Goal: Check status: Check status

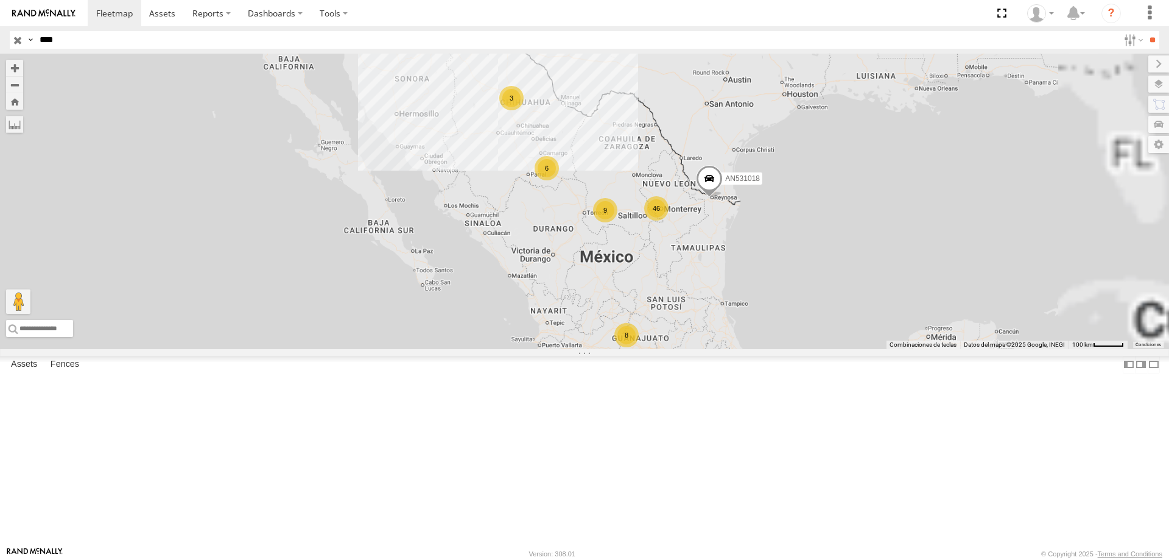
click at [0, 0] on div "Locales" at bounding box center [0, 0] width 0 height 0
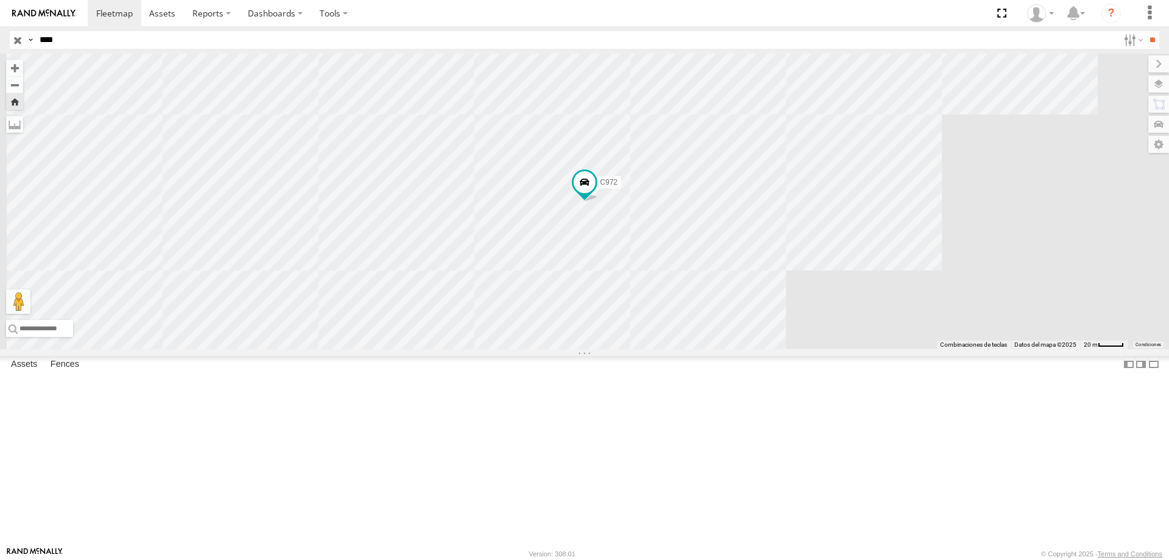
click at [0, 0] on div "Locales" at bounding box center [0, 0] width 0 height 0
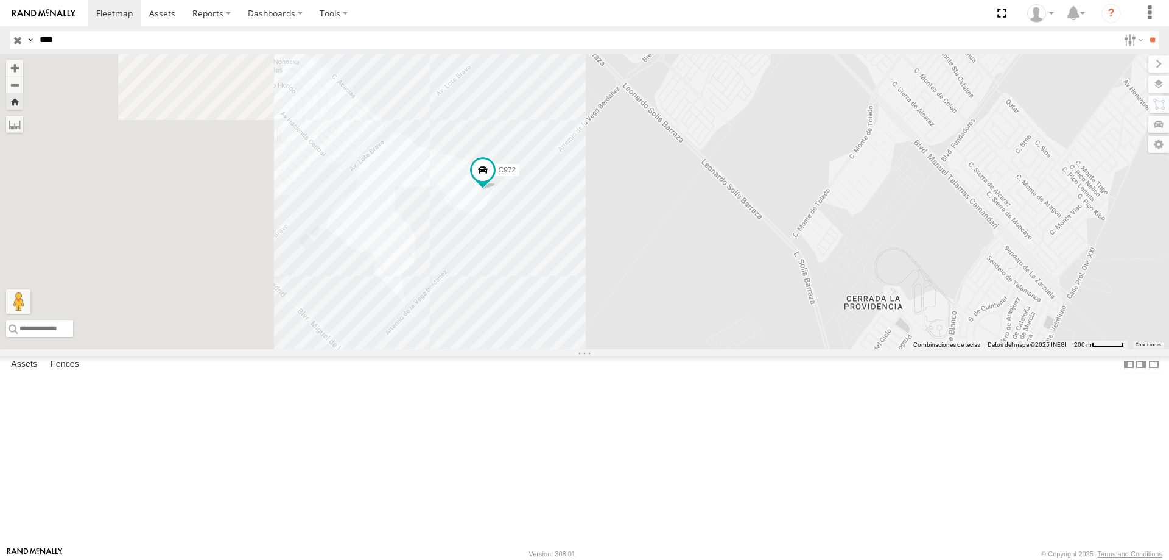
drag, startPoint x: 352, startPoint y: 194, endPoint x: 621, endPoint y: 286, distance: 284.4
click at [621, 286] on div "C972" at bounding box center [584, 201] width 1169 height 295
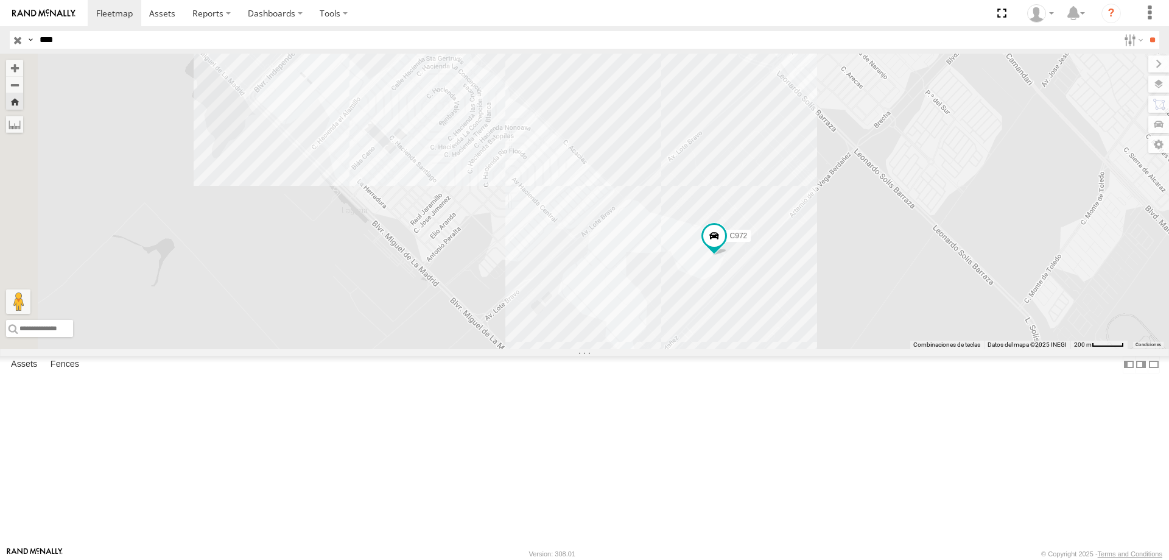
click at [0, 0] on span at bounding box center [0, 0] width 0 height 0
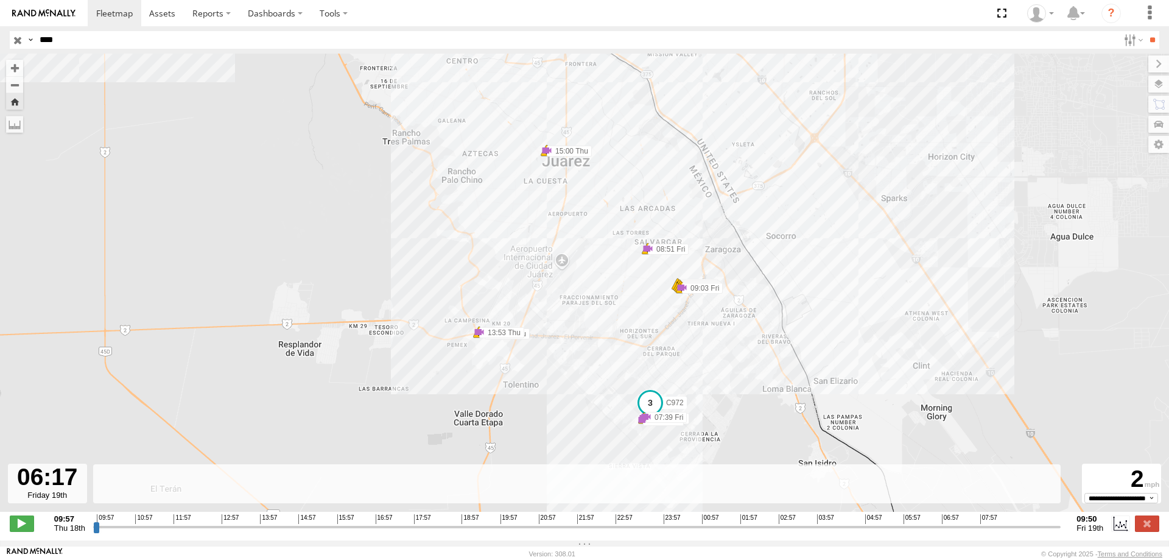
click at [914, 531] on input "range" at bounding box center [577, 527] width 968 height 12
drag, startPoint x: 913, startPoint y: 535, endPoint x: 1048, endPoint y: 540, distance: 134.7
type input "**********"
click at [1048, 532] on input "range" at bounding box center [577, 527] width 968 height 12
